Goal: Information Seeking & Learning: Learn about a topic

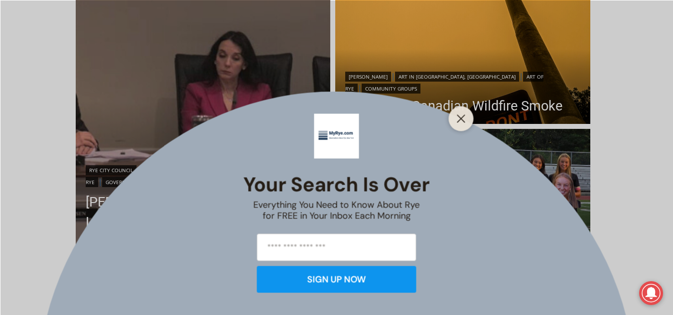
scroll to position [299, 0]
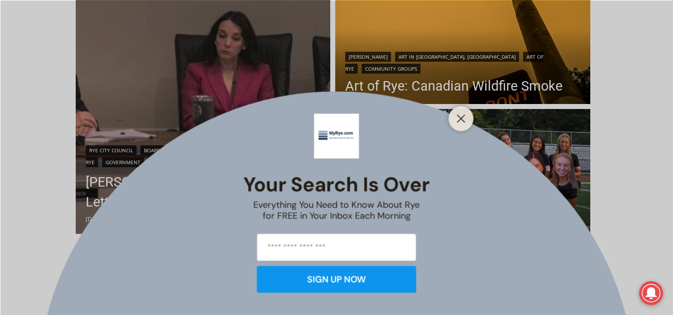
click at [451, 126] on div at bounding box center [461, 118] width 25 height 25
click at [458, 122] on line "Close" at bounding box center [460, 118] width 7 height 7
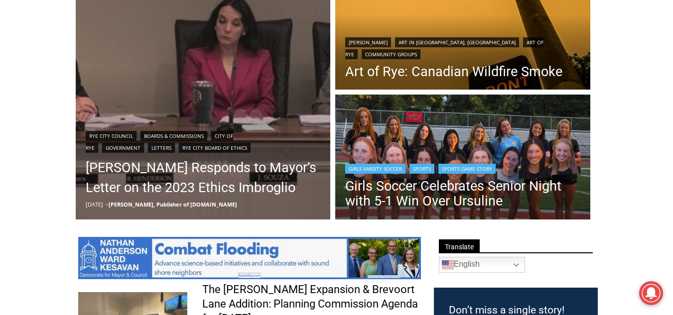
scroll to position [319, 0]
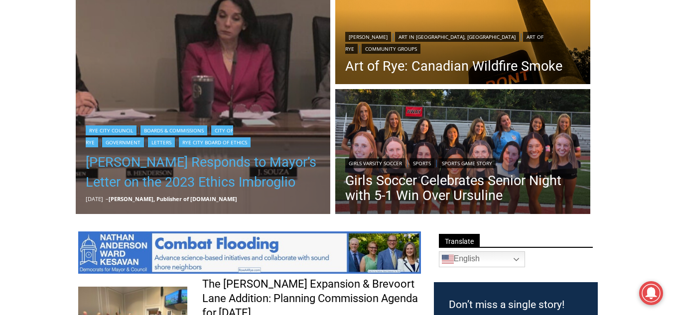
click at [230, 162] on link "[PERSON_NAME] Responds to Mayor’s Letter on the 2023 Ethics Imbroglio" at bounding box center [203, 172] width 235 height 40
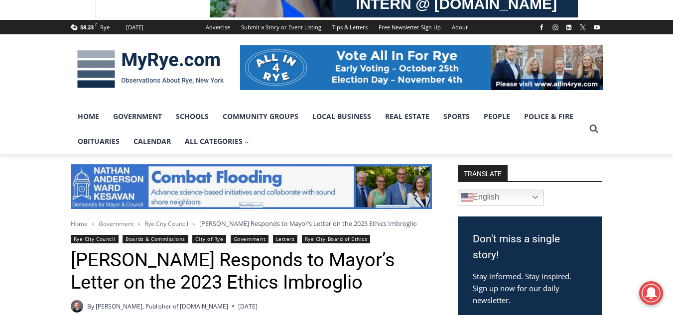
scroll to position [111, 0]
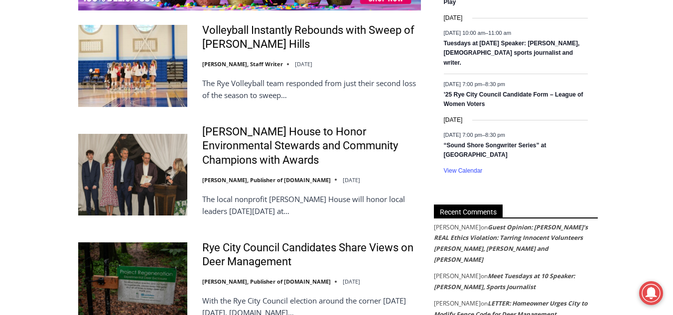
scroll to position [1667, 0]
